Goal: Information Seeking & Learning: Learn about a topic

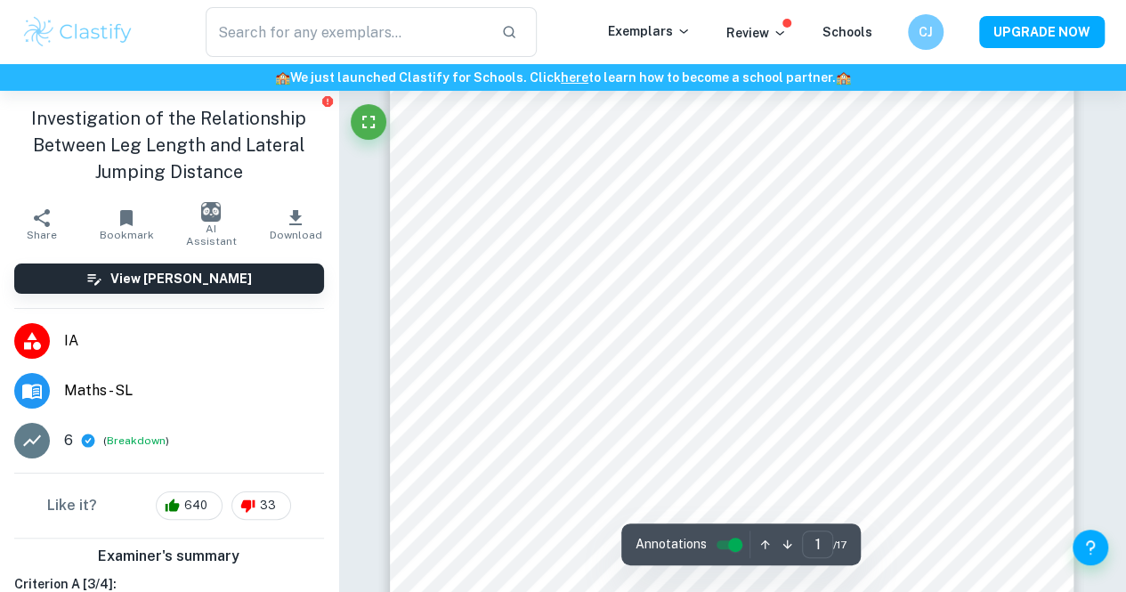
scroll to position [310, 0]
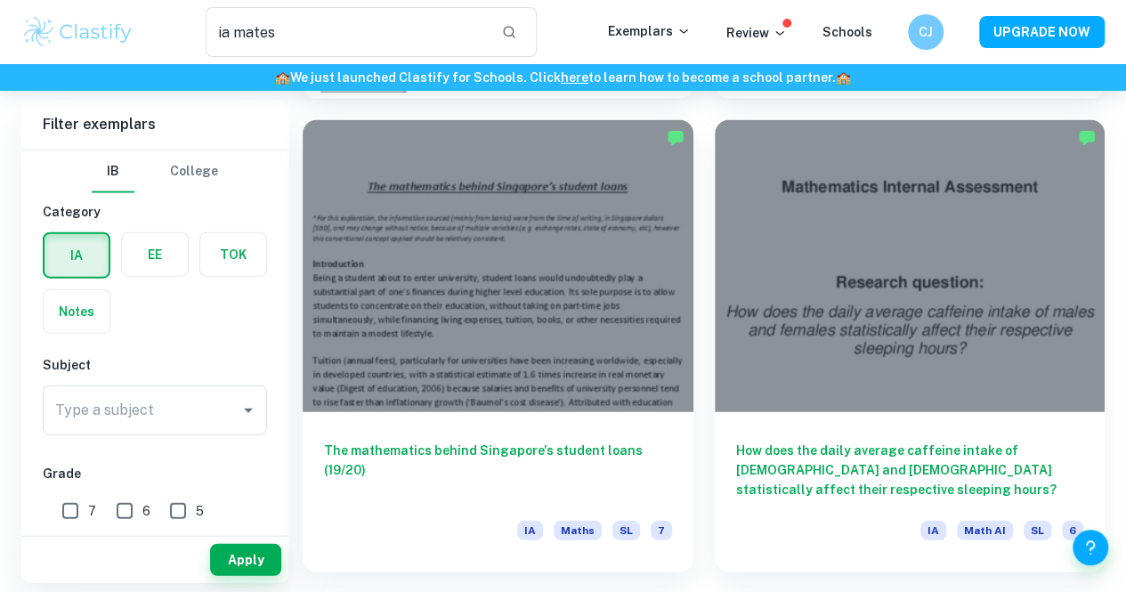
scroll to position [1976, 0]
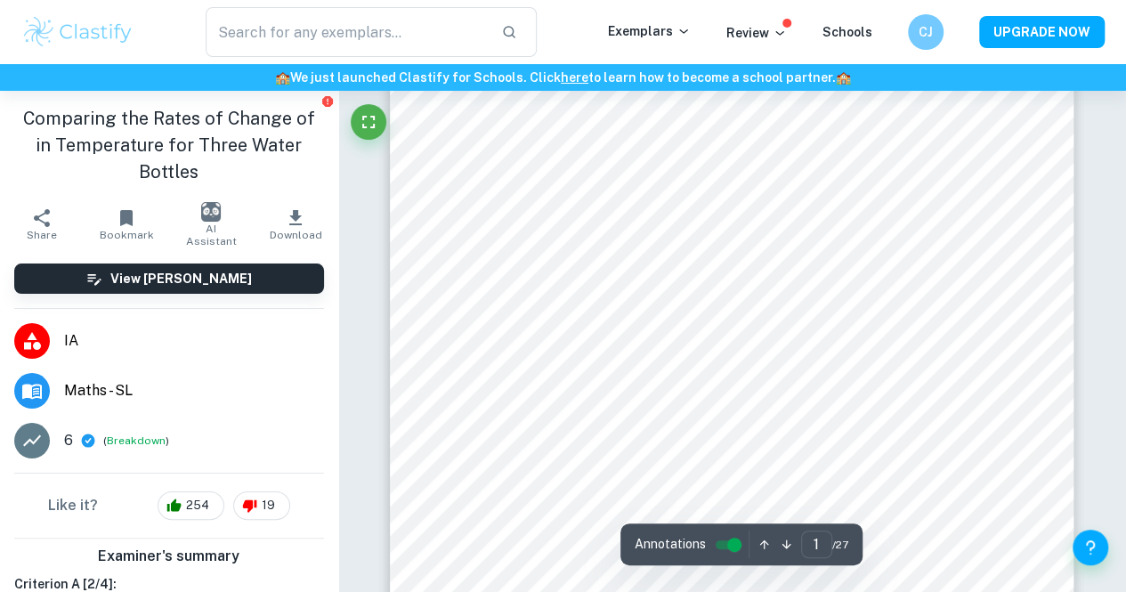
scroll to position [223, 0]
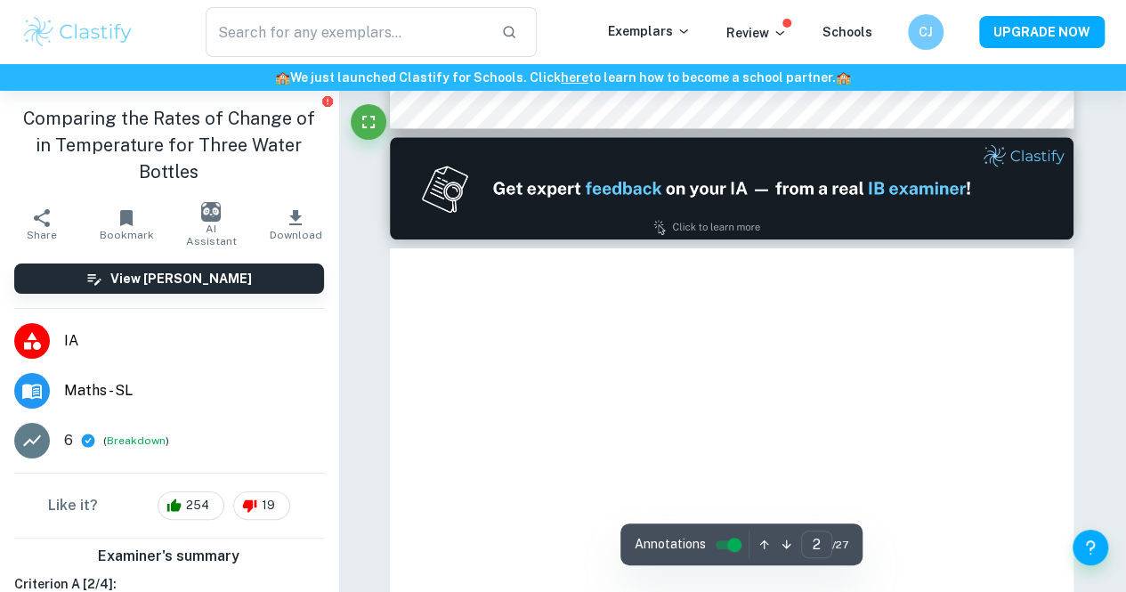
type input "2"
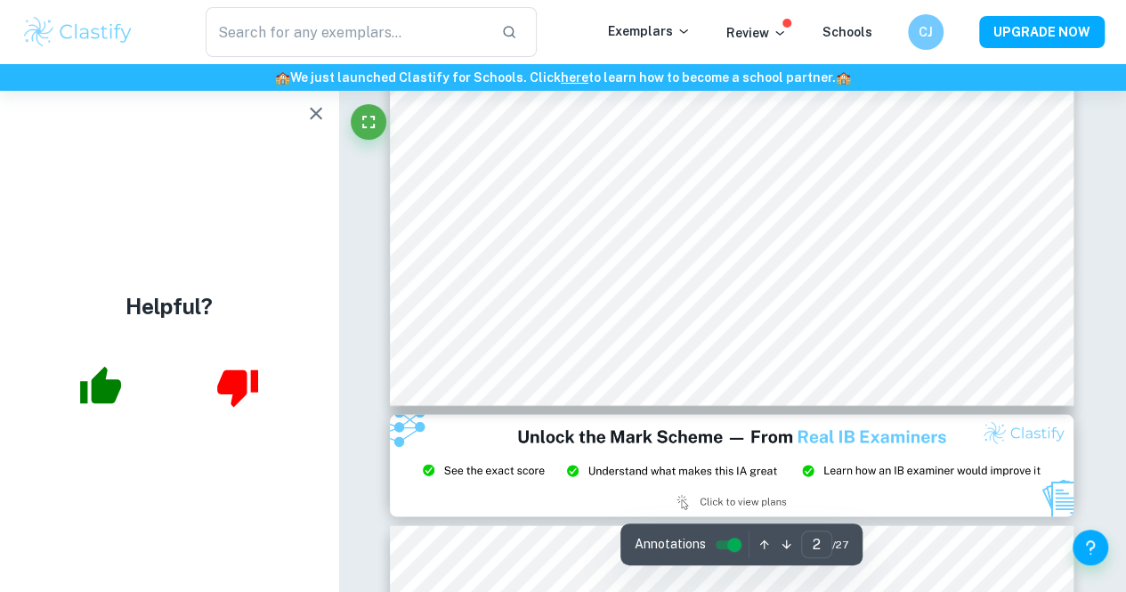
scroll to position [1596, 0]
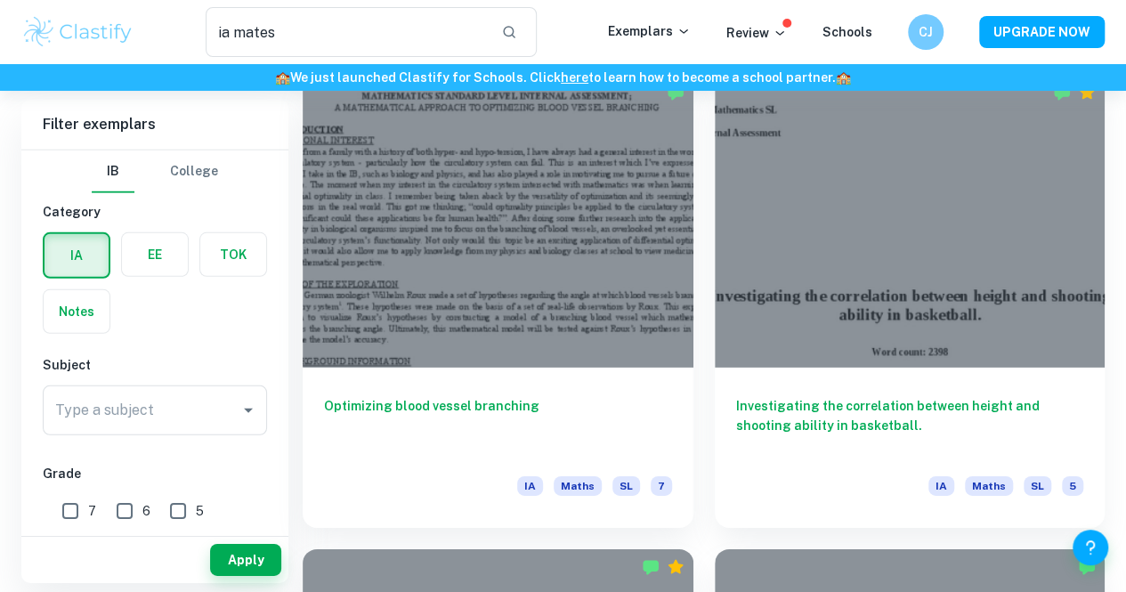
scroll to position [2623, 0]
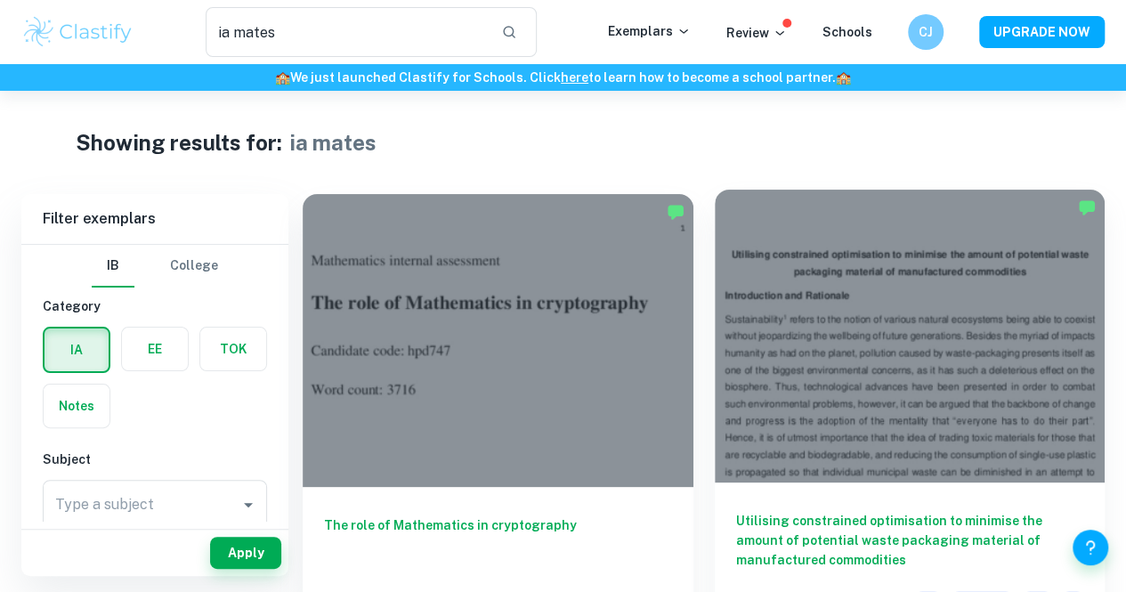
click at [737, 511] on h6 "Utilising constrained optimisation to minimise the amount of potential waste pa…" at bounding box center [910, 540] width 348 height 59
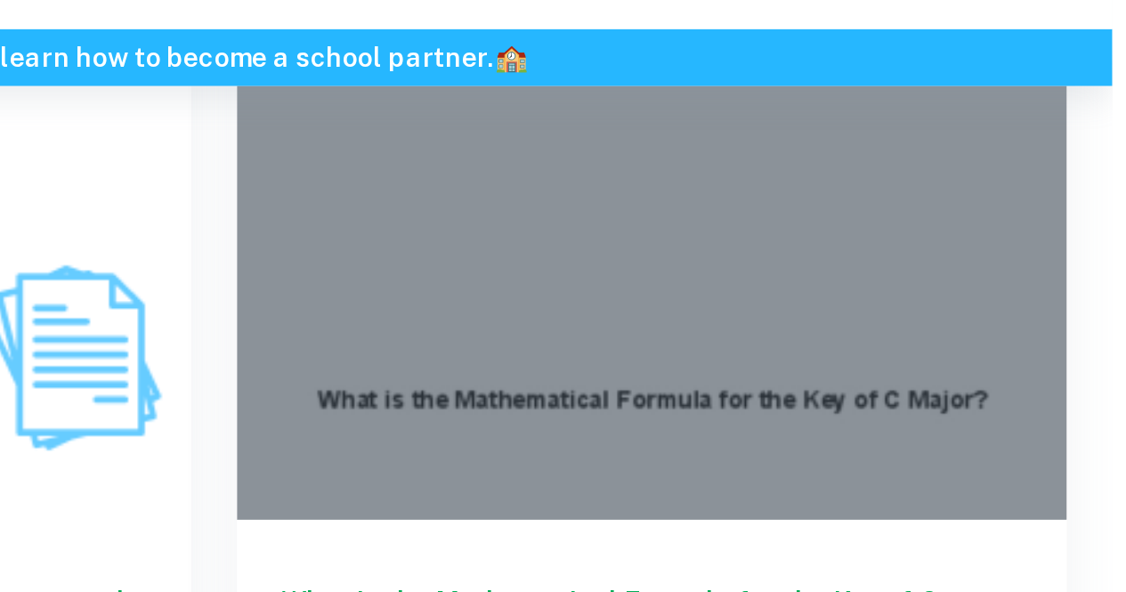
scroll to position [1616, 0]
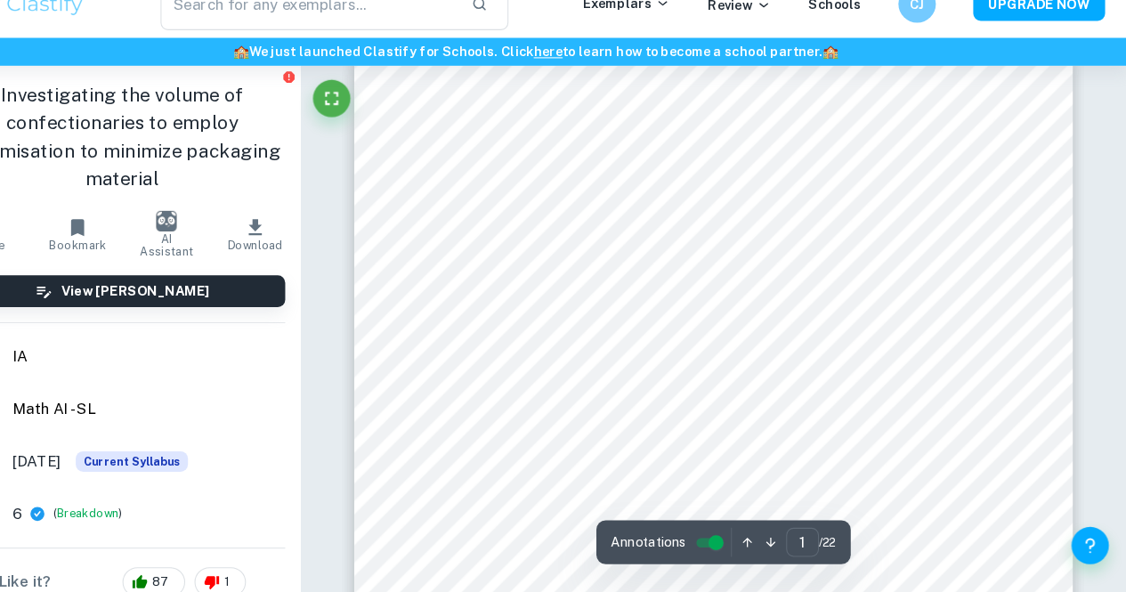
scroll to position [59, 0]
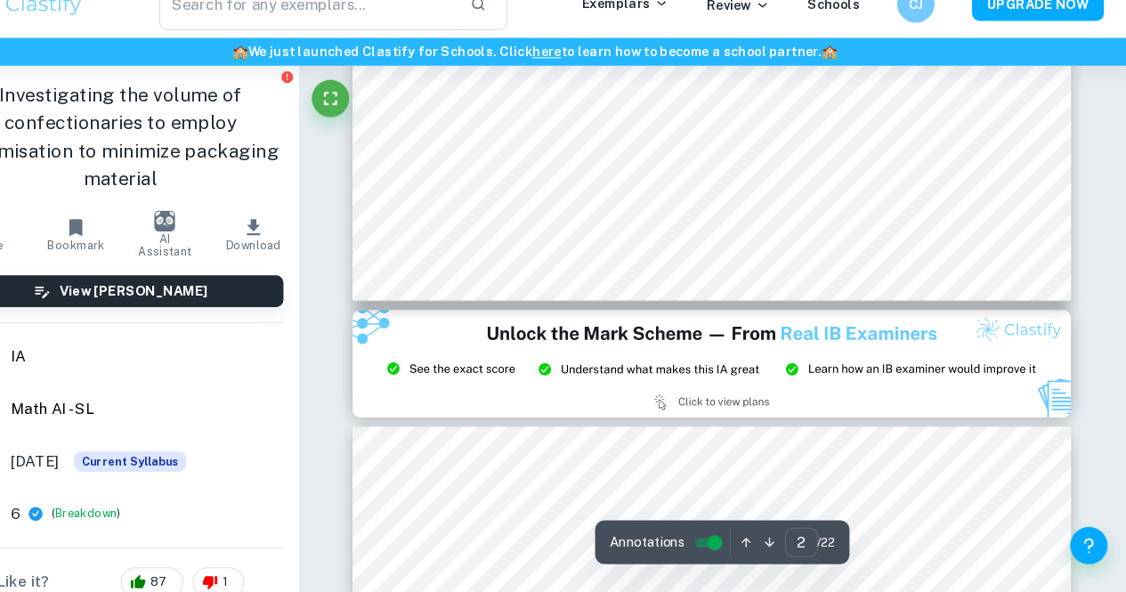
type input "3"
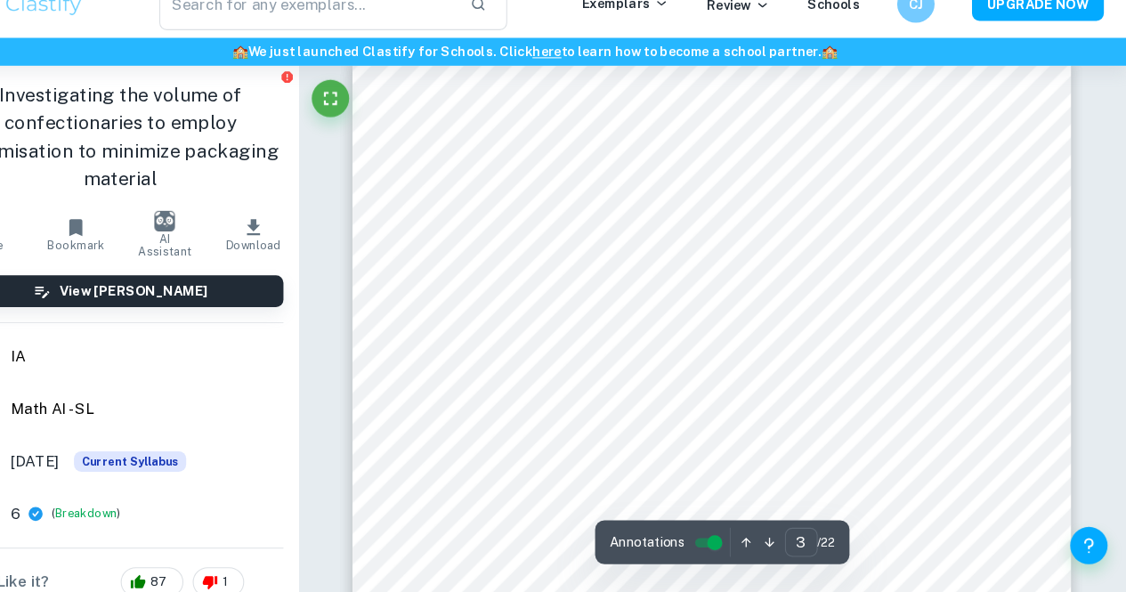
scroll to position [2041, 0]
